Goal: Task Accomplishment & Management: Manage account settings

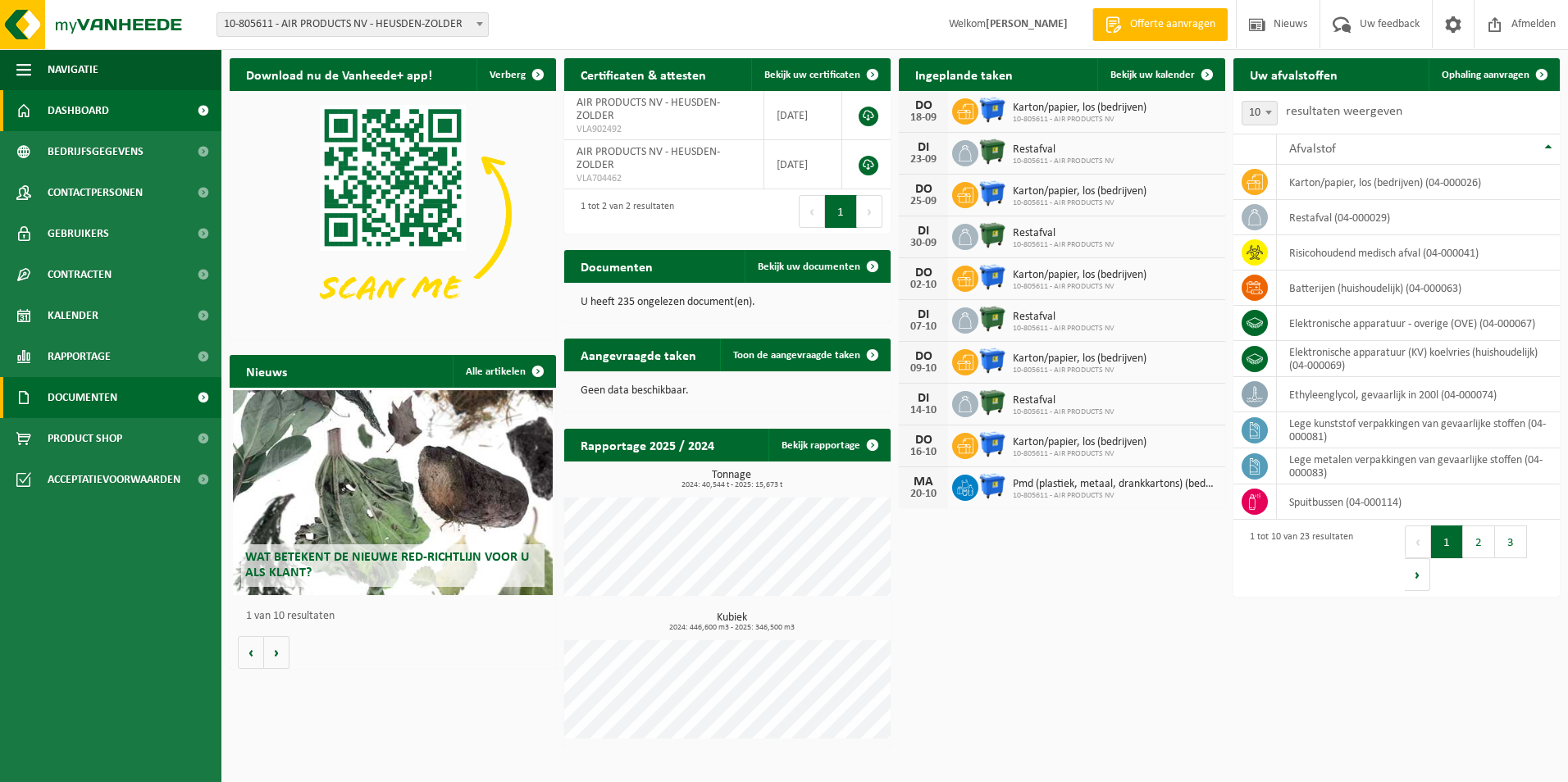
click at [105, 389] on span "Documenten" at bounding box center [82, 397] width 70 height 41
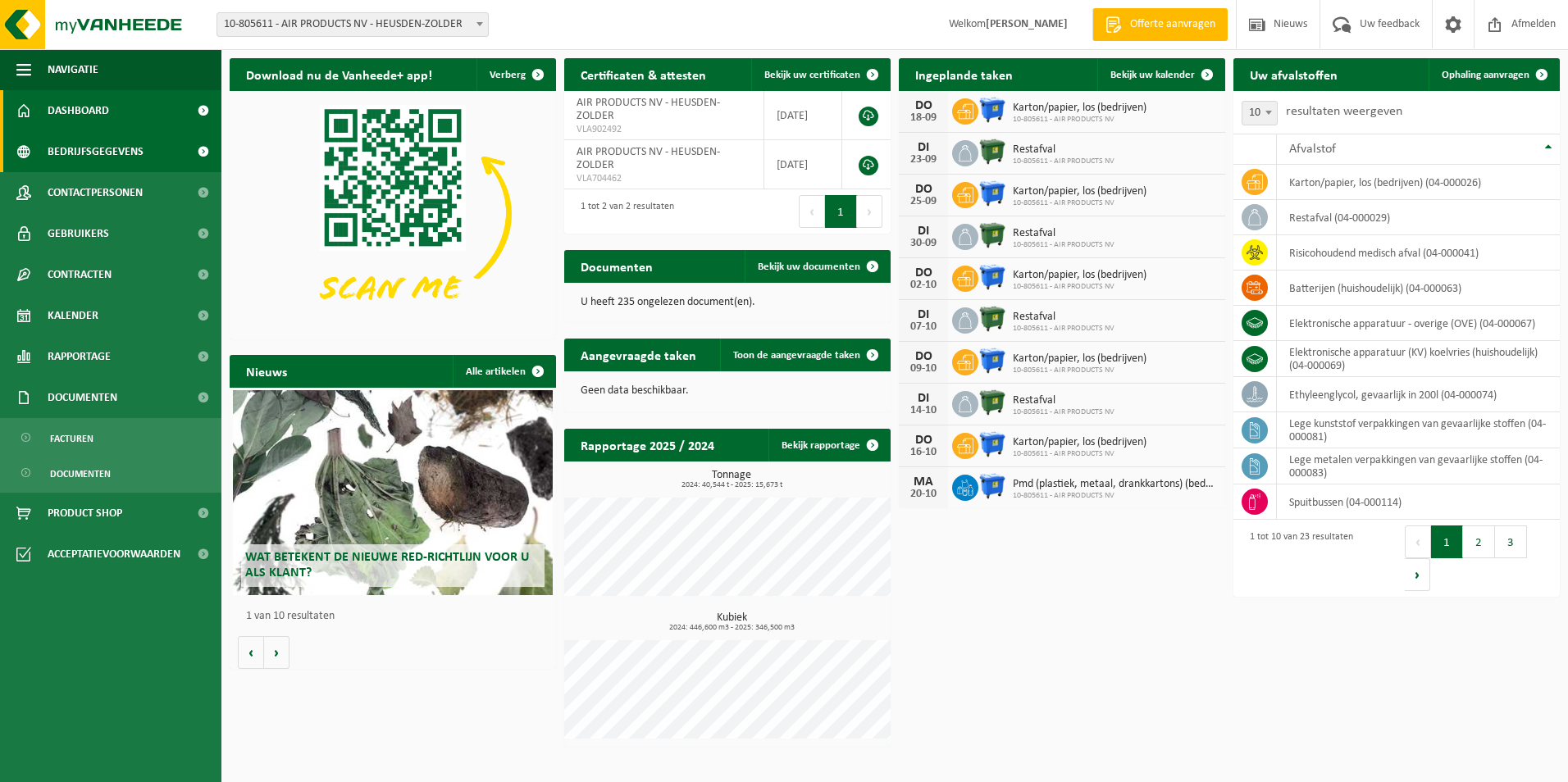
click at [101, 138] on span "Bedrijfsgegevens" at bounding box center [95, 151] width 95 height 41
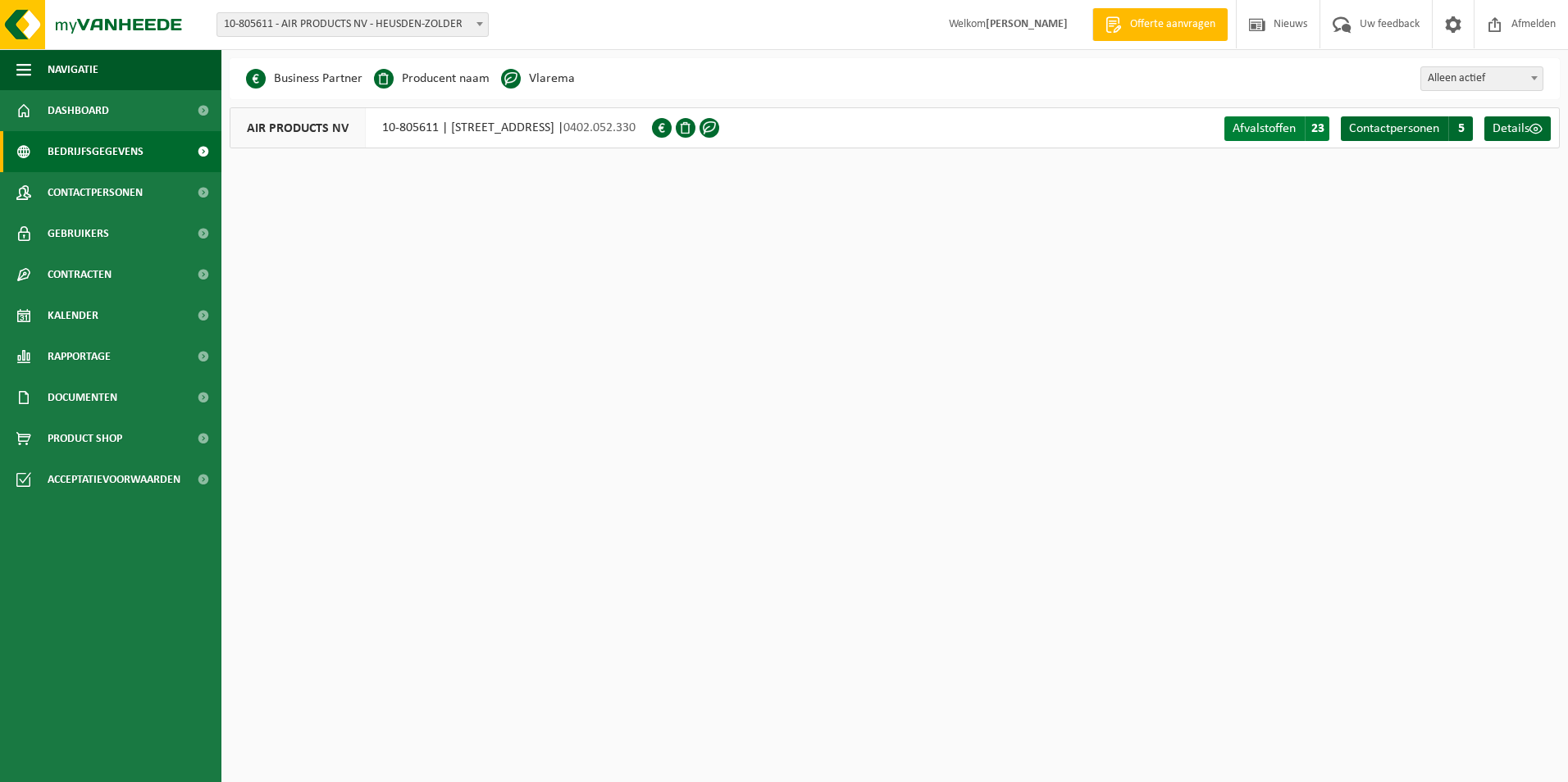
click at [1262, 124] on span "Afvalstoffen" at bounding box center [1263, 128] width 63 height 13
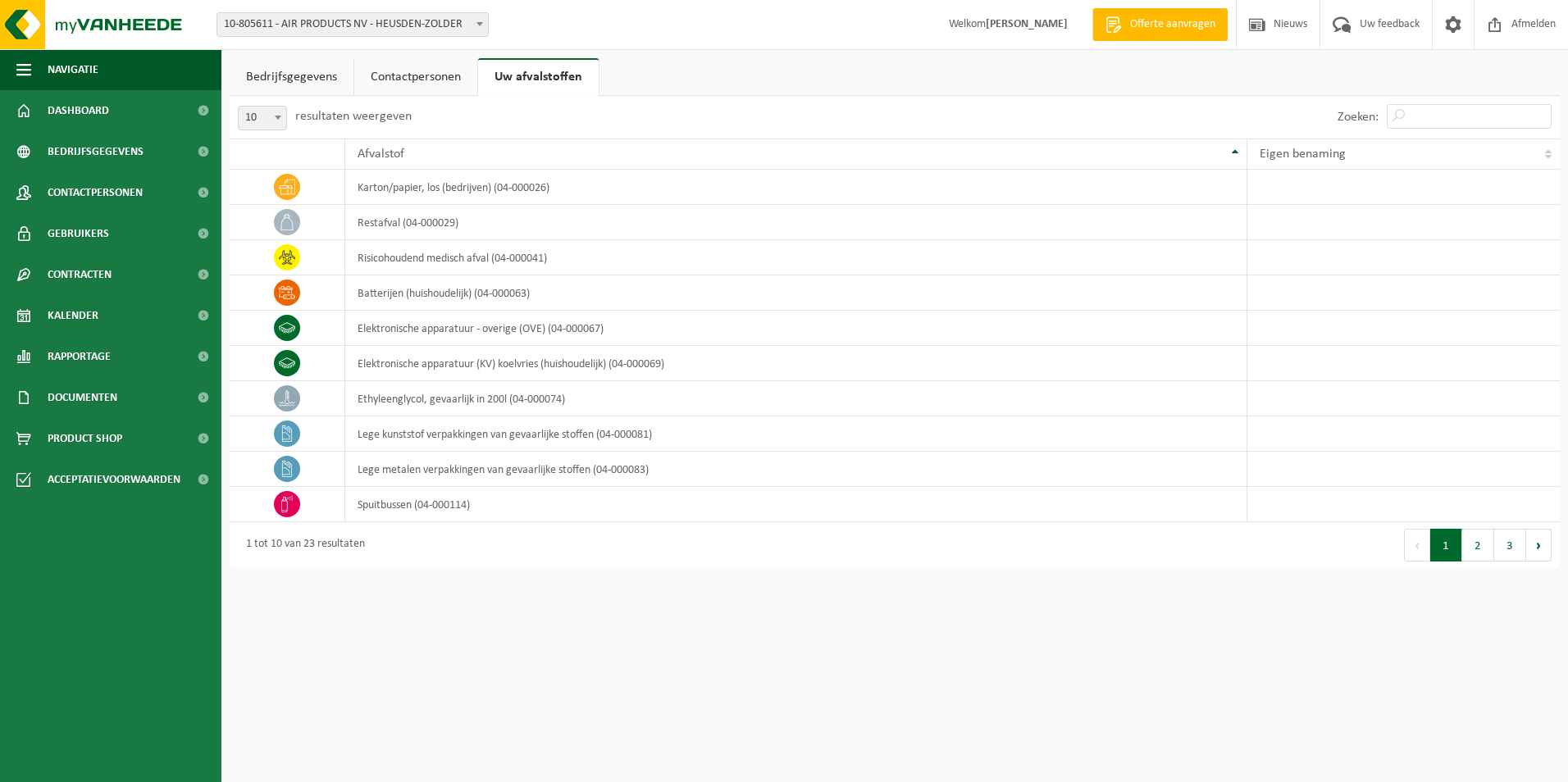
click at [276, 123] on span at bounding box center [278, 116] width 16 height 21
select select "25"
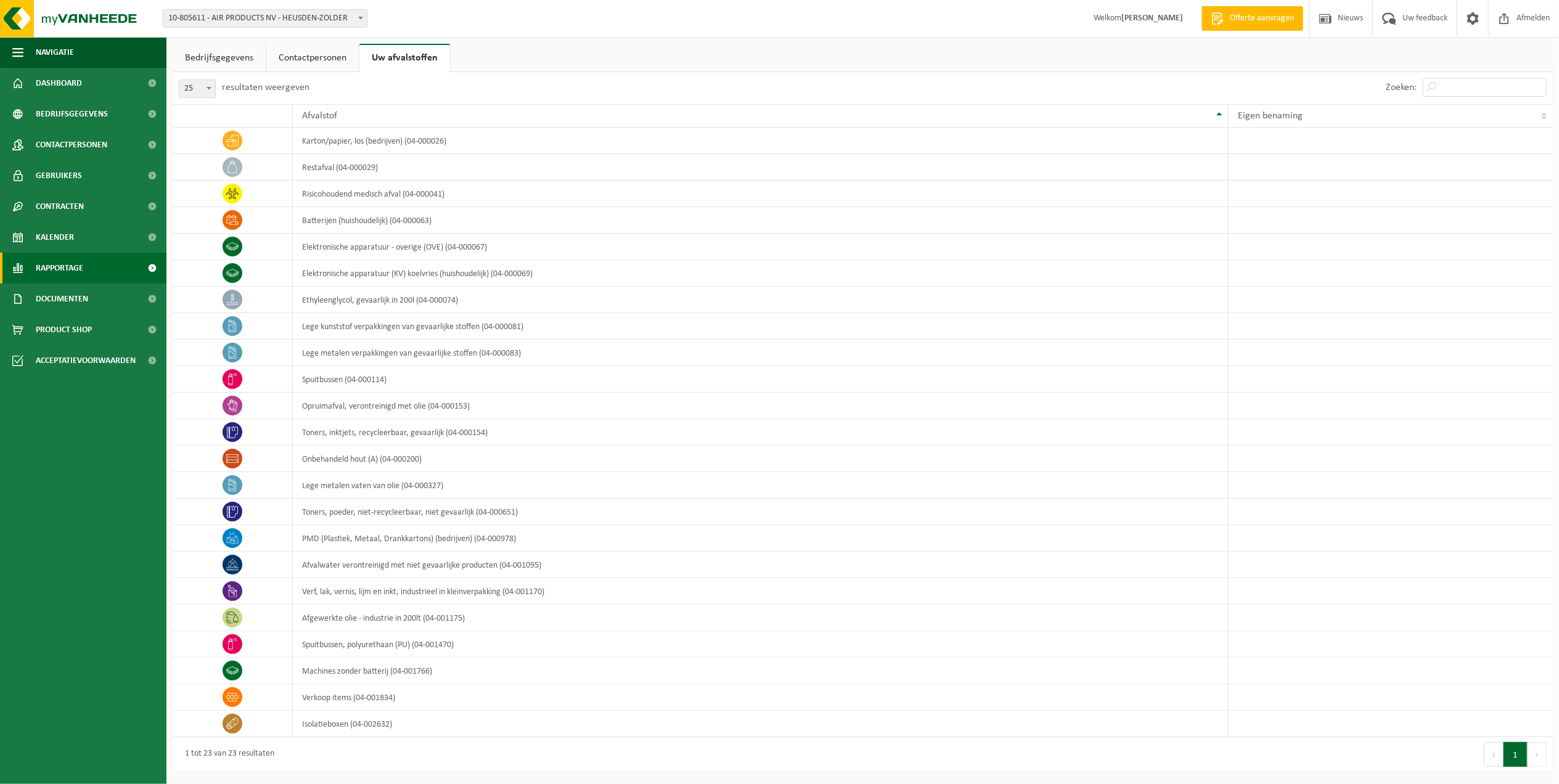
click at [106, 267] on link "Rapportage" at bounding box center [83, 268] width 166 height 31
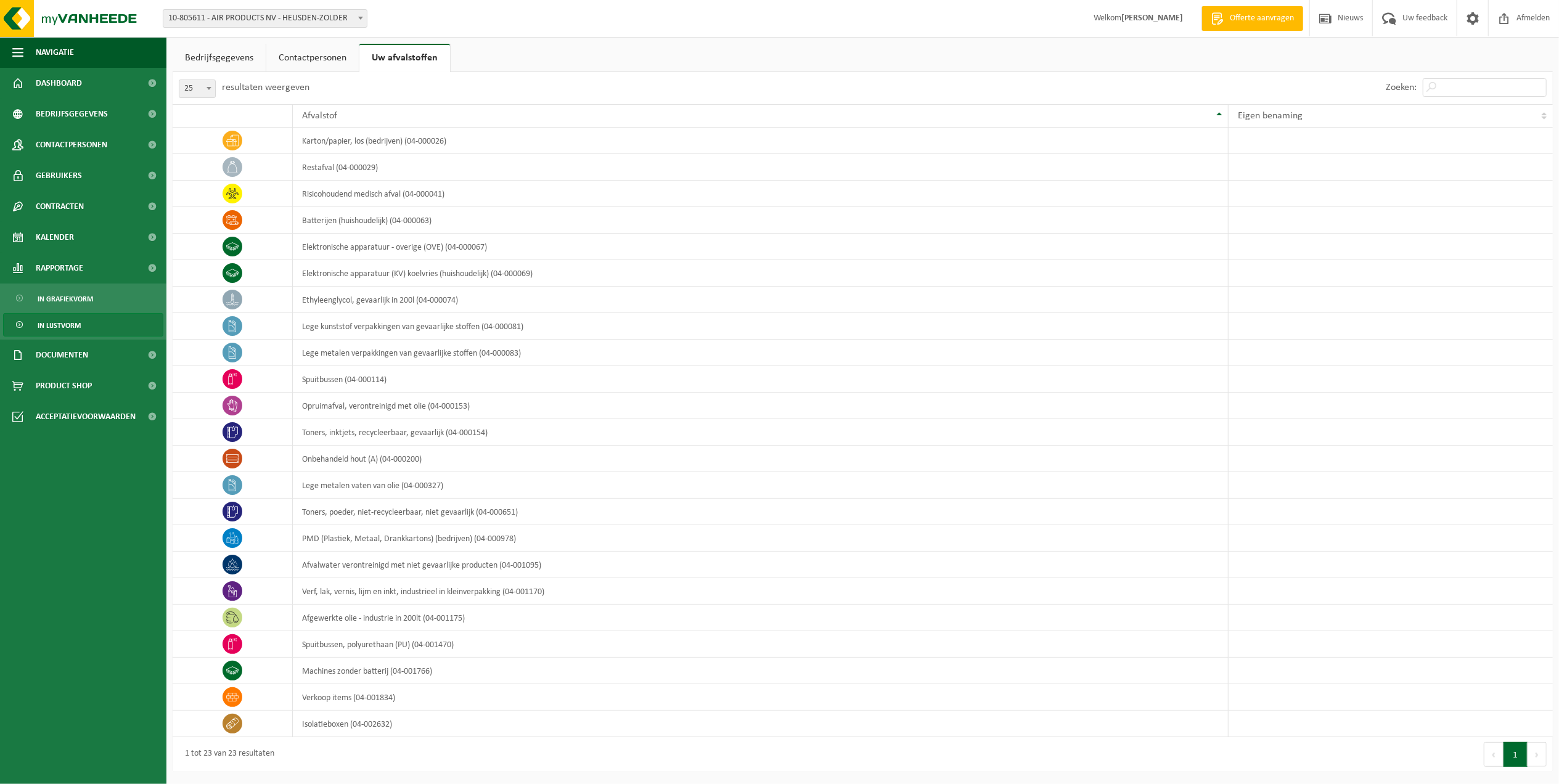
click at [99, 324] on link "In lijstvorm" at bounding box center [83, 325] width 160 height 23
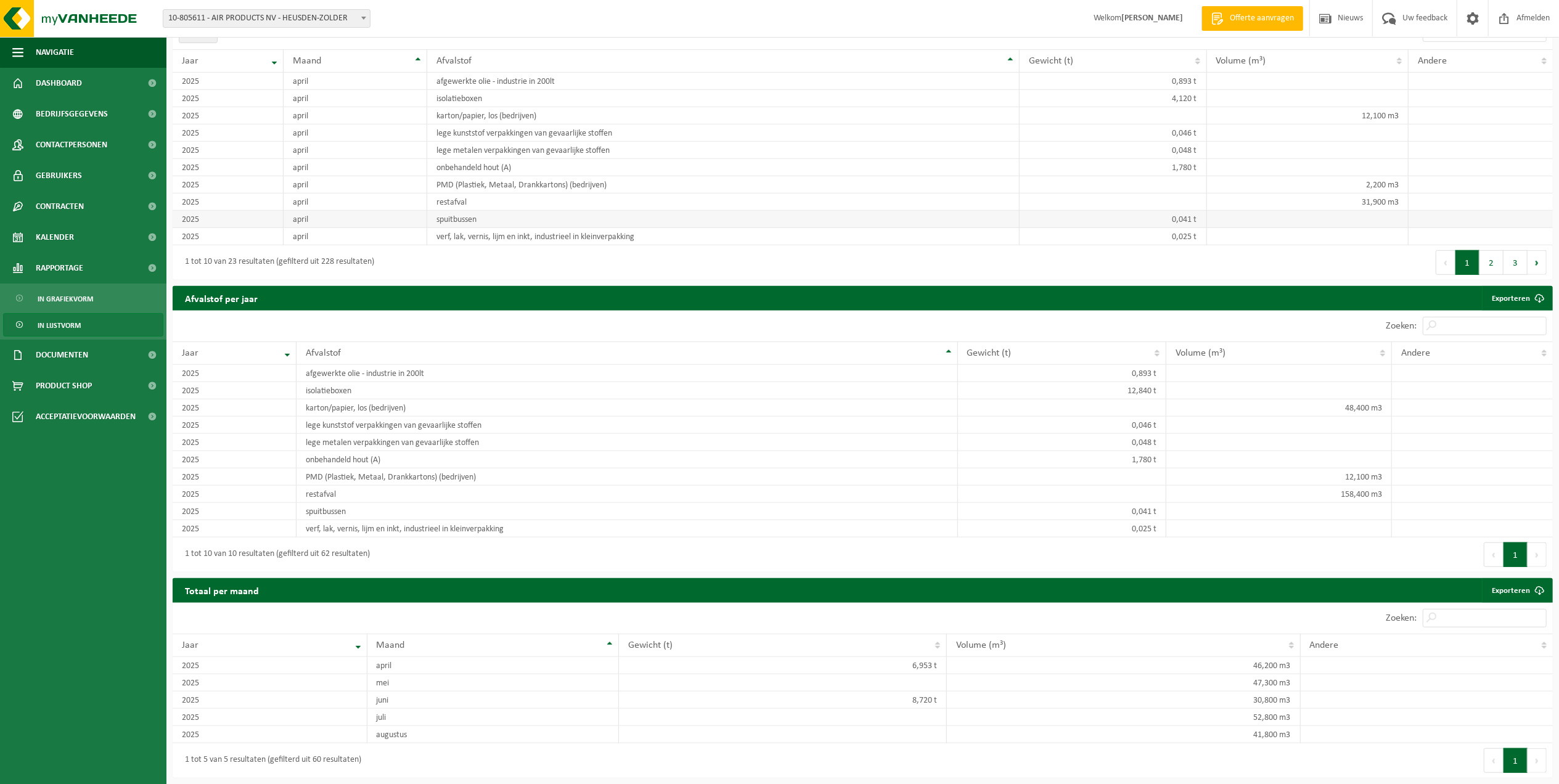
scroll to position [762, 0]
click at [287, 347] on th "Jaar" at bounding box center [234, 353] width 124 height 23
click at [286, 347] on th "Jaar" at bounding box center [234, 353] width 124 height 23
click at [287, 343] on th "Jaar" at bounding box center [234, 353] width 124 height 23
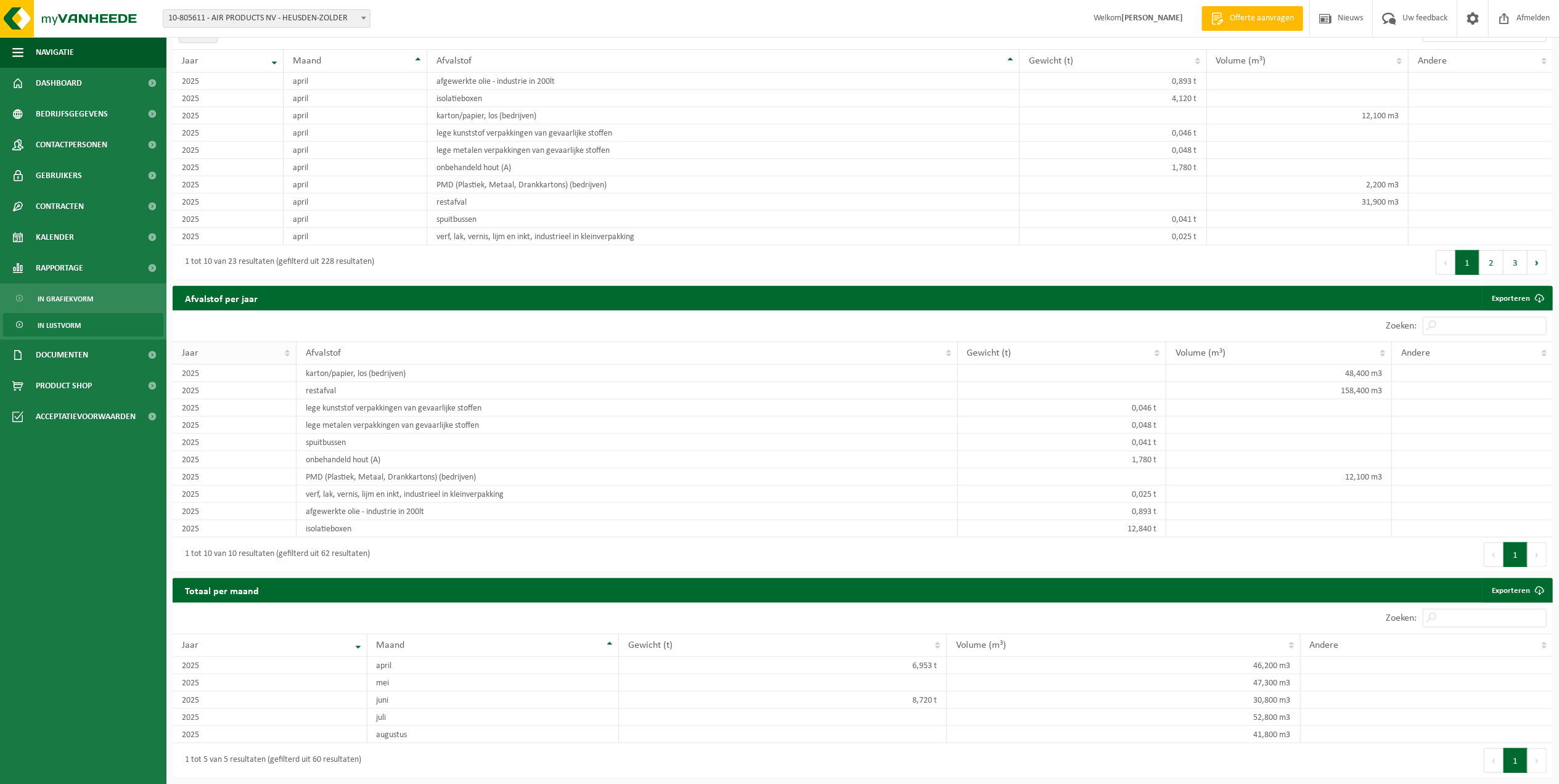
click at [287, 343] on th "Jaar" at bounding box center [234, 353] width 124 height 23
